Goal: Task Accomplishment & Management: Manage account settings

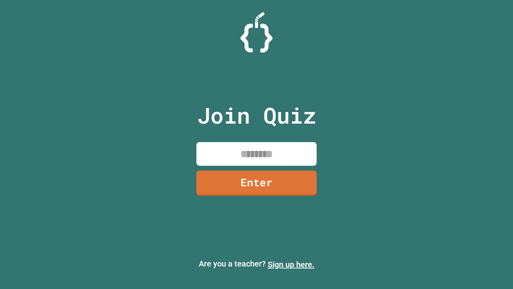
click at [291, 264] on link "Sign up here." at bounding box center [291, 264] width 47 height 10
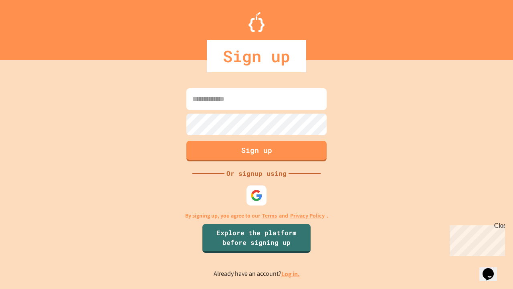
click at [291, 273] on link "Log in." at bounding box center [290, 273] width 18 height 8
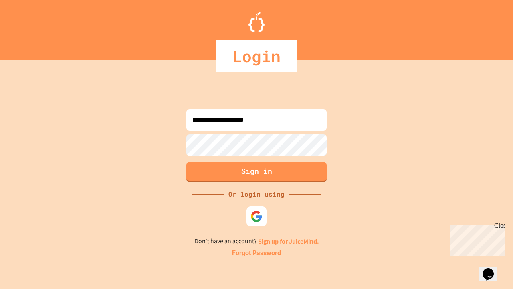
type input "**********"
